Goal: Transaction & Acquisition: Book appointment/travel/reservation

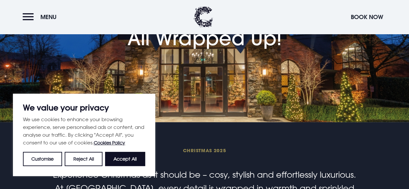
scroll to position [73, 0]
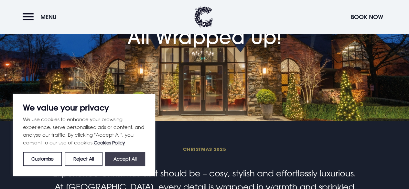
click at [129, 156] on button "Accept All" at bounding box center [125, 159] width 40 height 14
checkbox input "true"
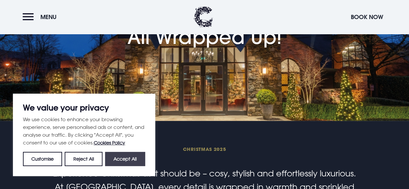
checkbox input "true"
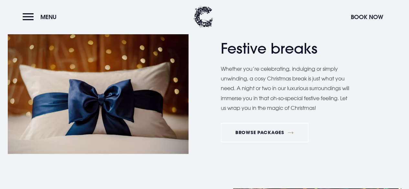
scroll to position [314, 0]
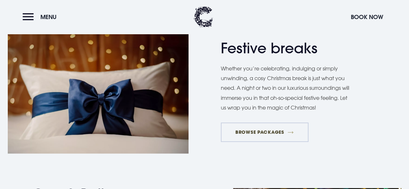
click at [252, 135] on link "BROWSE PACKAGES" at bounding box center [265, 132] width 88 height 19
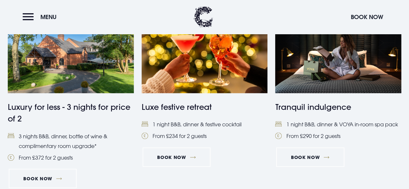
scroll to position [485, 0]
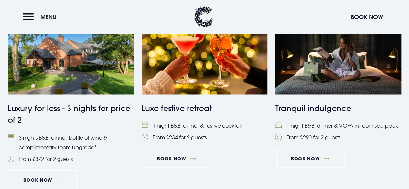
click at [200, 86] on img at bounding box center [205, 53] width 126 height 84
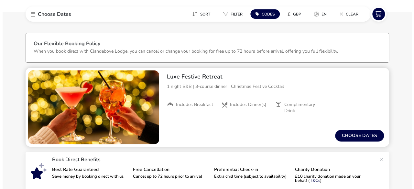
scroll to position [24, 0]
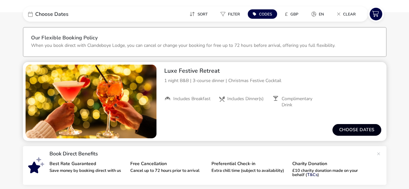
click at [340, 135] on button "Choose dates" at bounding box center [356, 130] width 49 height 12
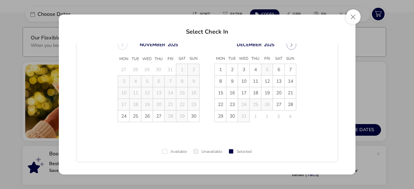
scroll to position [22, 0]
click at [217, 93] on span "15" at bounding box center [220, 91] width 11 height 11
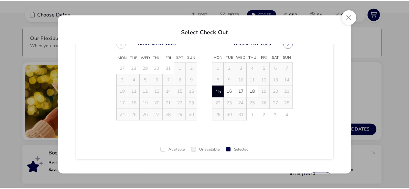
scroll to position [53, 0]
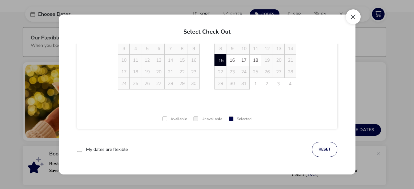
click at [358, 18] on button "Close" at bounding box center [353, 16] width 15 height 15
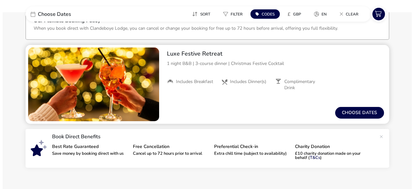
scroll to position [41, 0]
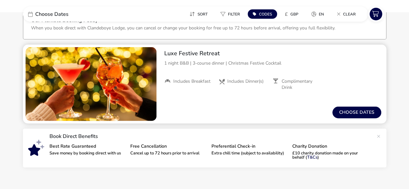
click at [363, 105] on div "From / Total Price £0 Choose dates" at bounding box center [272, 113] width 227 height 22
click at [359, 108] on button "Choose dates" at bounding box center [356, 113] width 49 height 12
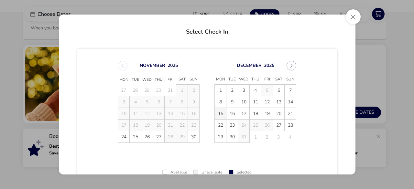
click at [219, 113] on span "15" at bounding box center [220, 113] width 11 height 11
click at [229, 113] on span "16" at bounding box center [231, 113] width 11 height 11
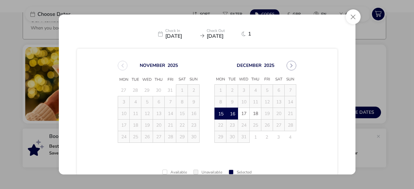
scroll to position [53, 0]
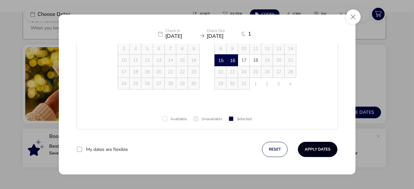
click at [314, 146] on button "Apply Dates" at bounding box center [317, 149] width 39 height 15
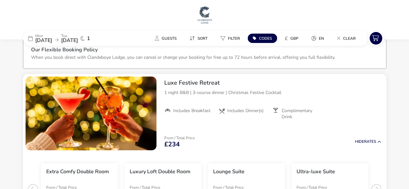
scroll to position [11, 0]
